Goal: Complete application form

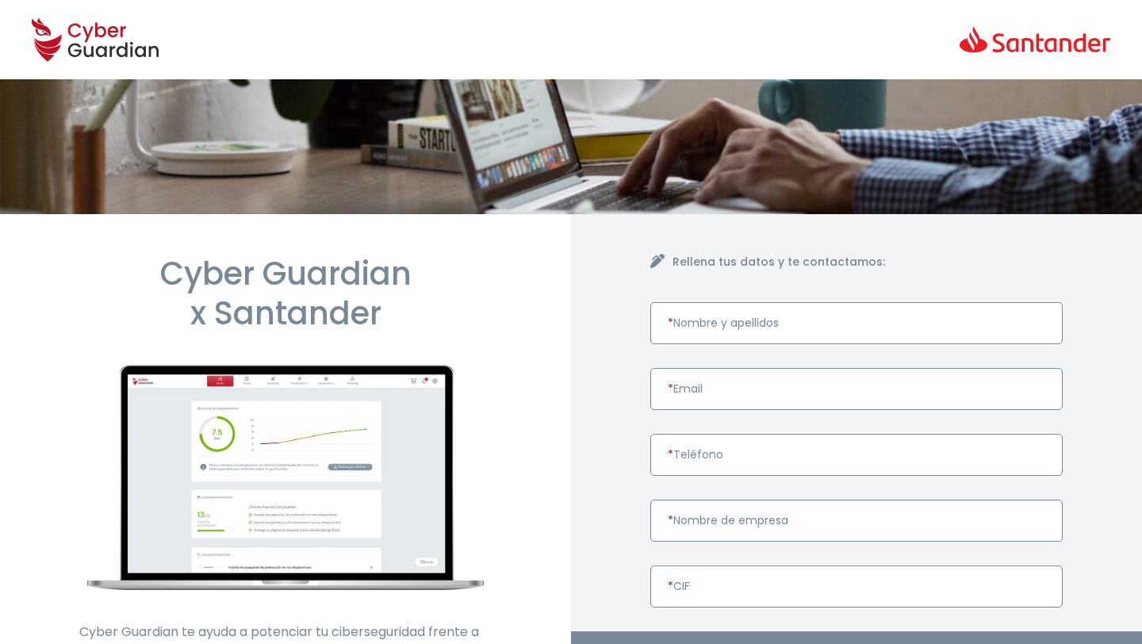
click at [738, 310] on input "* Nombre y apellidos" at bounding box center [856, 323] width 412 height 42
click at [709, 326] on input "* Nombre y apellidos" at bounding box center [856, 323] width 412 height 42
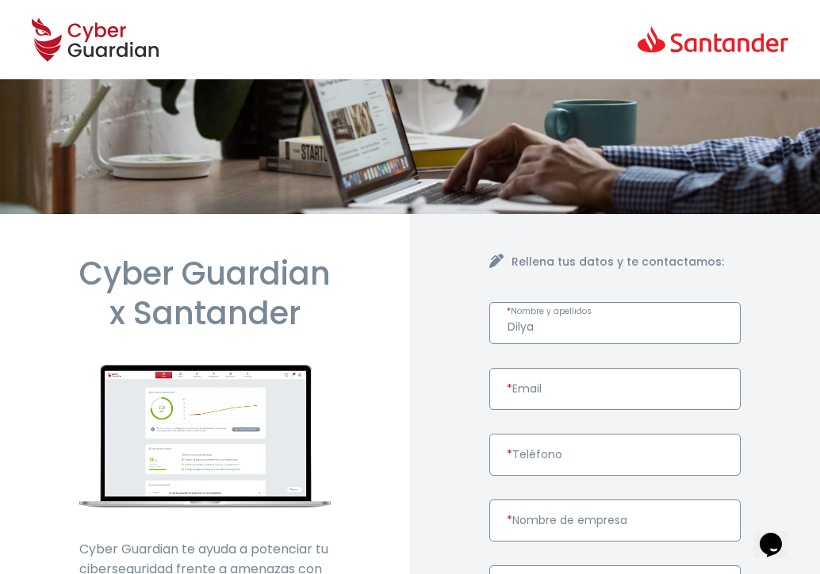
paste input "Khamidova"
type input "Dilya Khamidova"
click at [566, 387] on input "* Email" at bounding box center [614, 389] width 251 height 42
paste input "purchase@marchforward.eu"
type input "purchase@marchforward.eu"
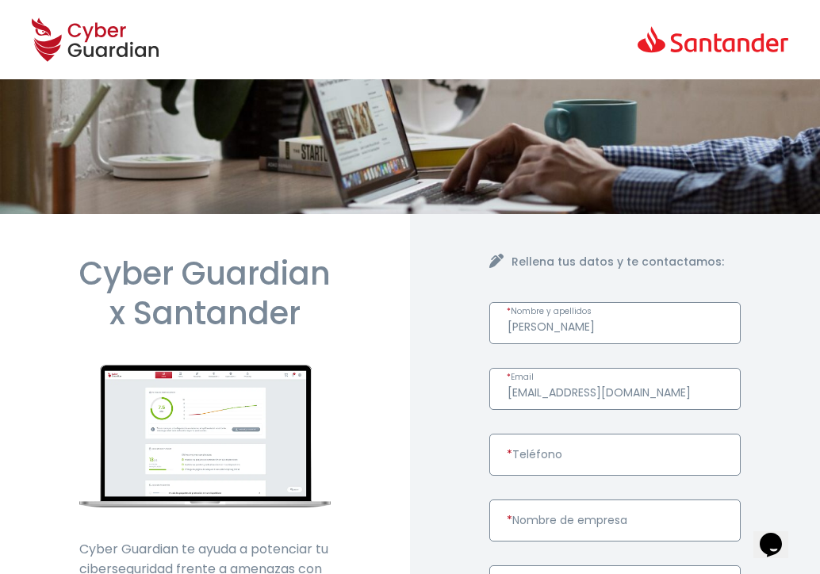
click at [590, 460] on input "* Teléfono" at bounding box center [614, 455] width 251 height 42
paste input "+34622448804"
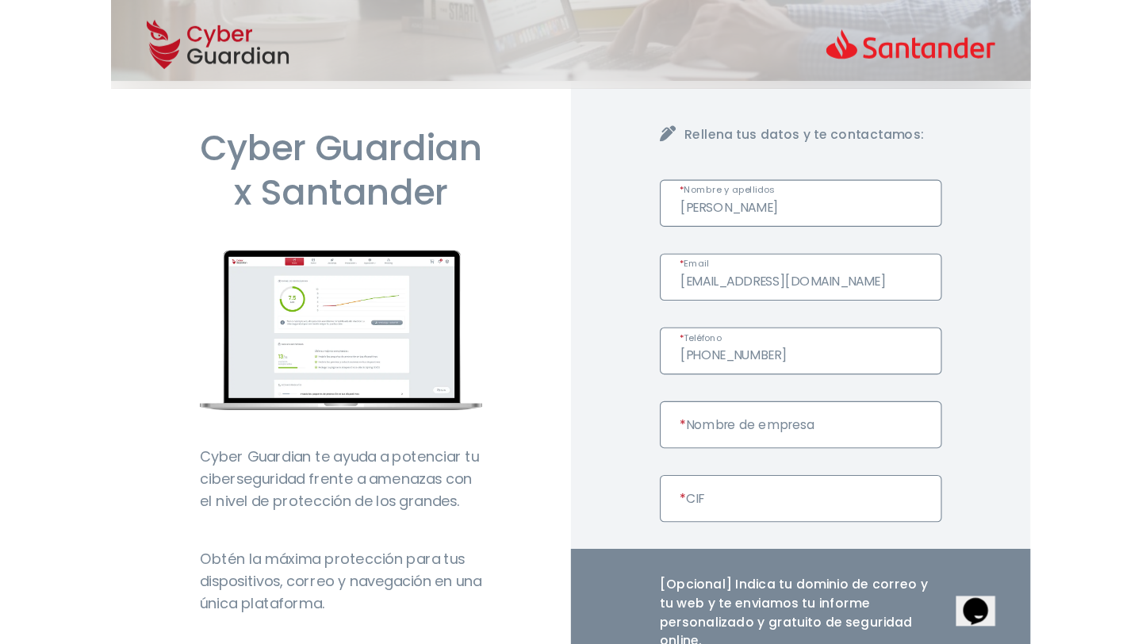
scroll to position [144, 0]
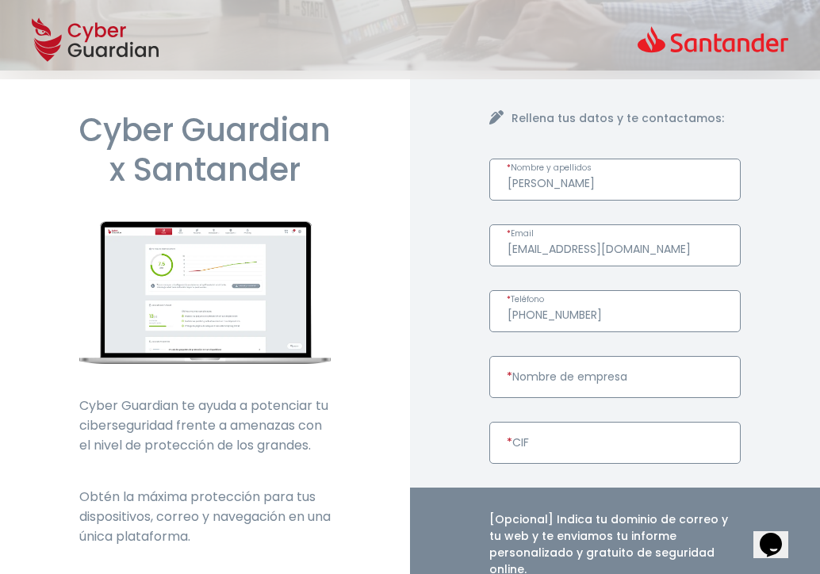
type input "+34622448804"
click at [557, 388] on input "* Nombre de empresa" at bounding box center [614, 377] width 251 height 42
paste input "March Forward, S.L."
type input "March Forward, S.L."
click at [548, 439] on input "* CIF" at bounding box center [614, 443] width 251 height 42
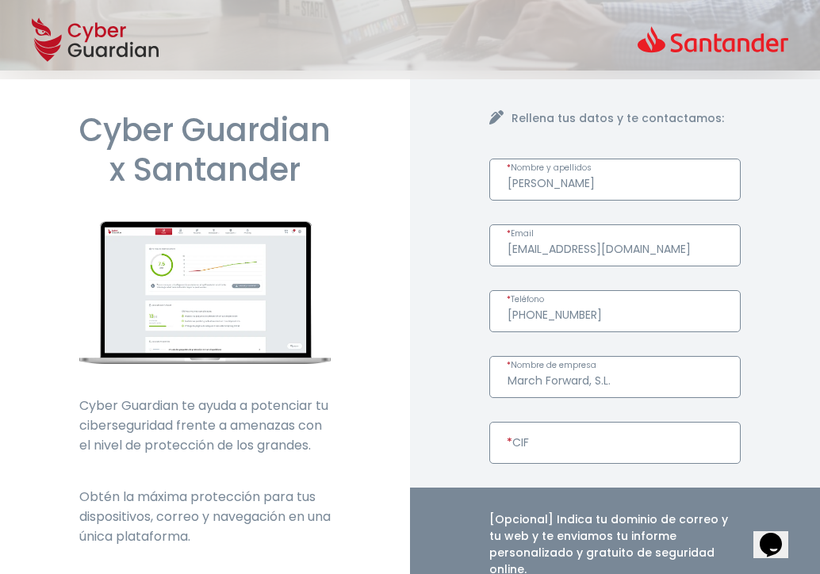
click at [548, 439] on input "* CIF" at bounding box center [614, 443] width 251 height 42
paste input "B10672590"
type input "B10672590"
click at [427, 321] on div "Rellena tus datos y te contactamos: Dilya Khamidova * Nombre y apellidos purcha…" at bounding box center [615, 529] width 410 height 917
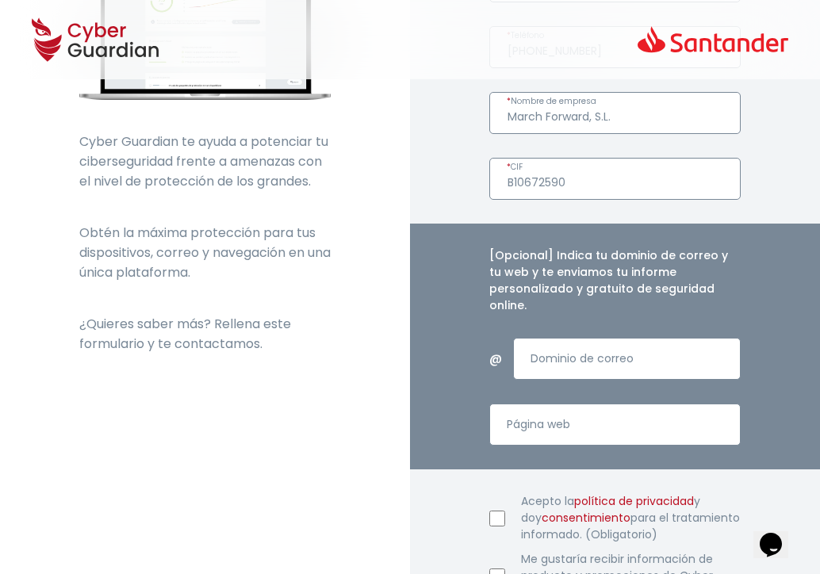
scroll to position [389, 0]
